Goal: Task Accomplishment & Management: Manage account settings

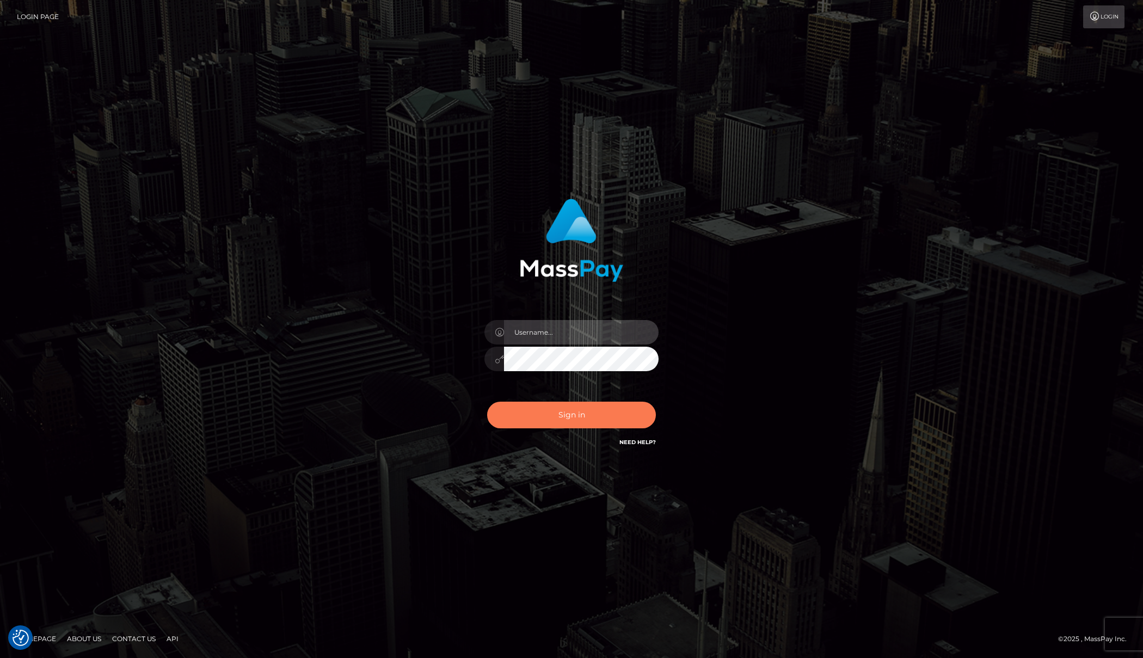
type input "[PERSON_NAME]"
click at [571, 423] on button "Sign in" at bounding box center [571, 415] width 169 height 27
type input "[PERSON_NAME]"
click at [556, 423] on button "Sign in" at bounding box center [571, 415] width 169 height 27
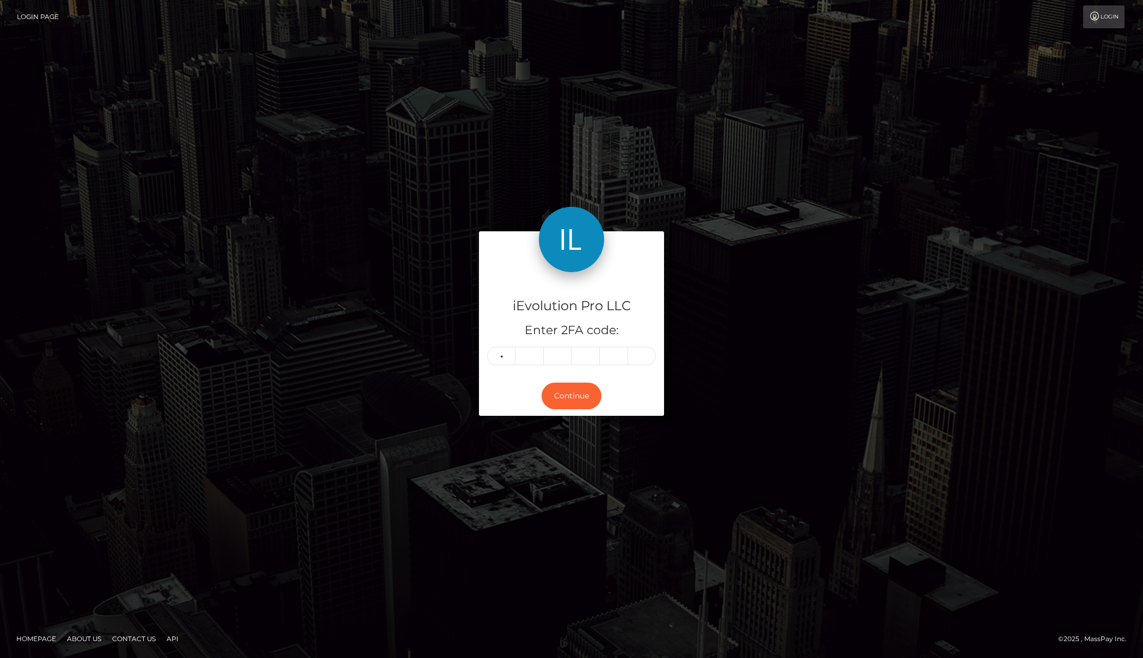
type input "8"
type input "3"
type input "0"
type input "1"
type input "4"
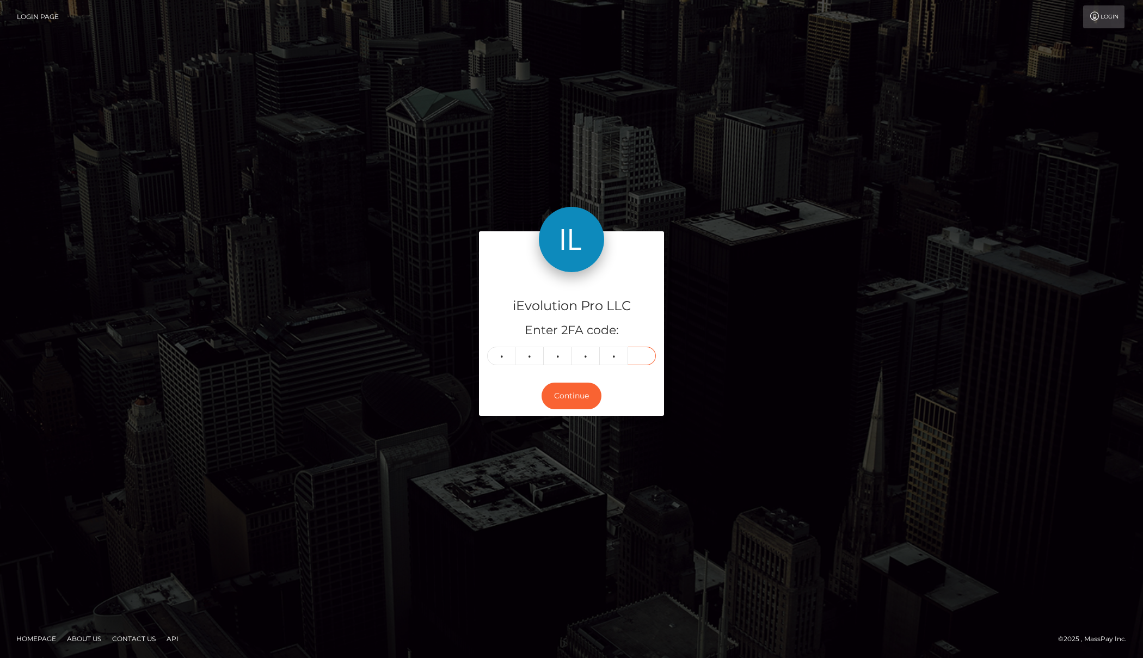
type input "9"
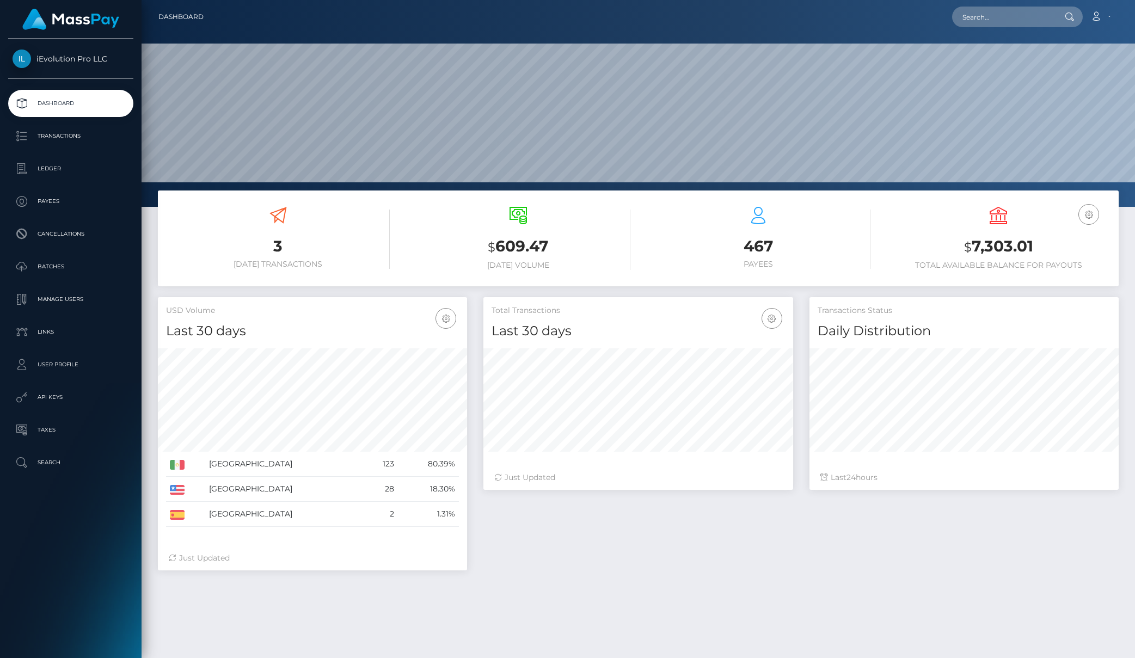
scroll to position [193, 310]
